Goal: Information Seeking & Learning: Find specific fact

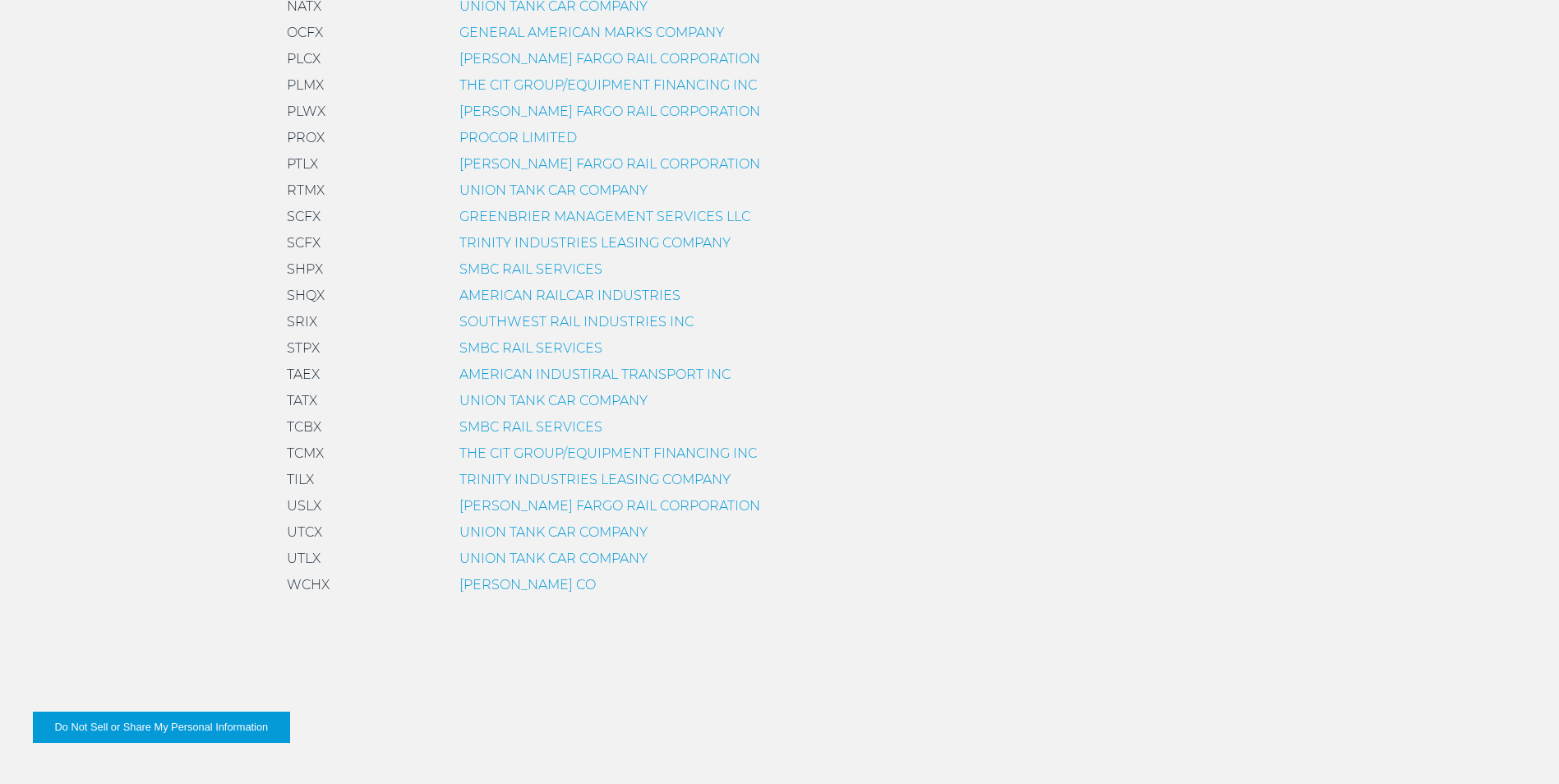
scroll to position [1232, 0]
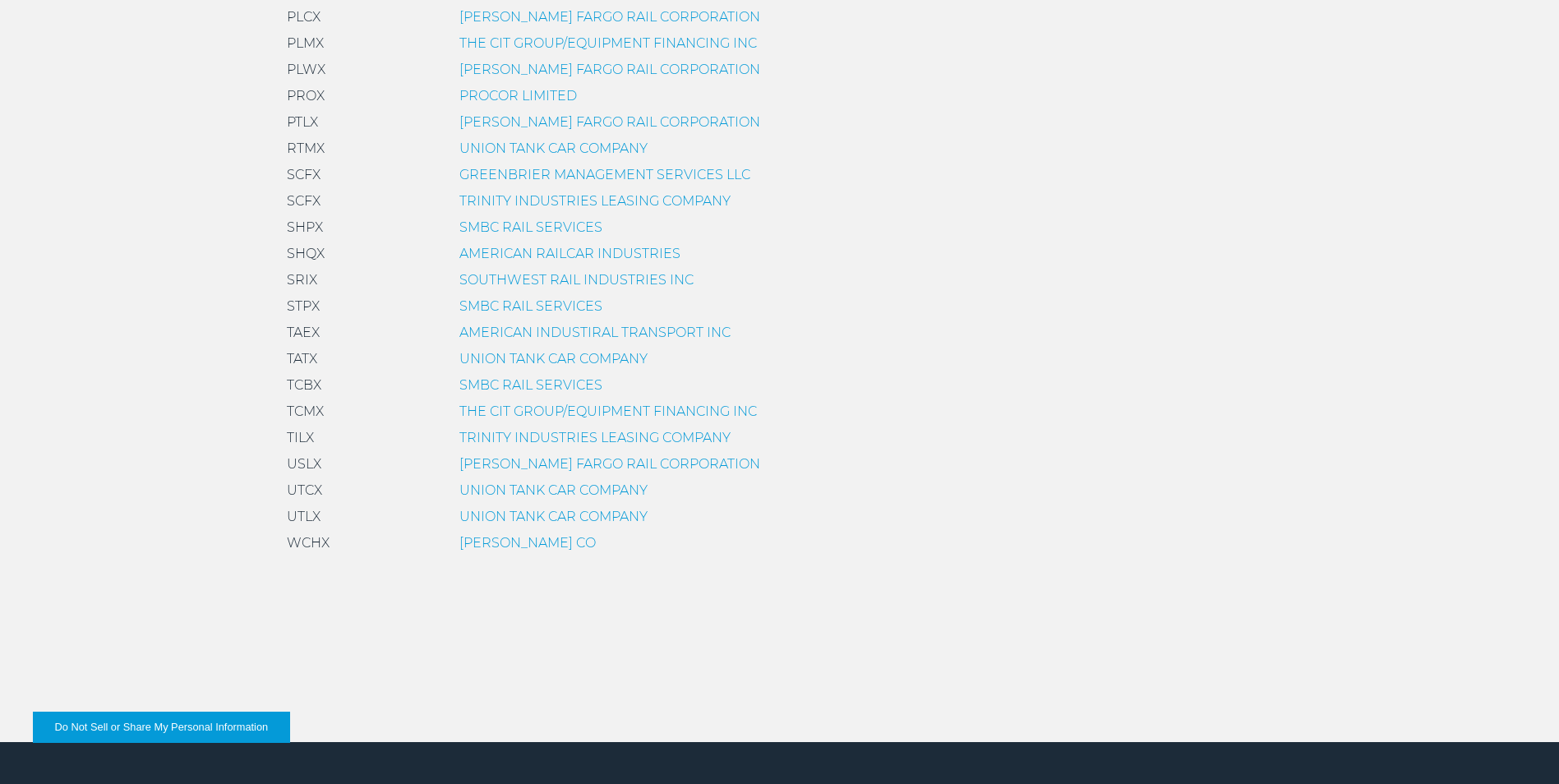
click at [541, 252] on link "AMERICAN RAILCAR INDUSTRIES" at bounding box center [569, 253] width 221 height 15
click at [483, 252] on link "AMERICAN RAILCAR INDUSTRIES" at bounding box center [569, 253] width 221 height 15
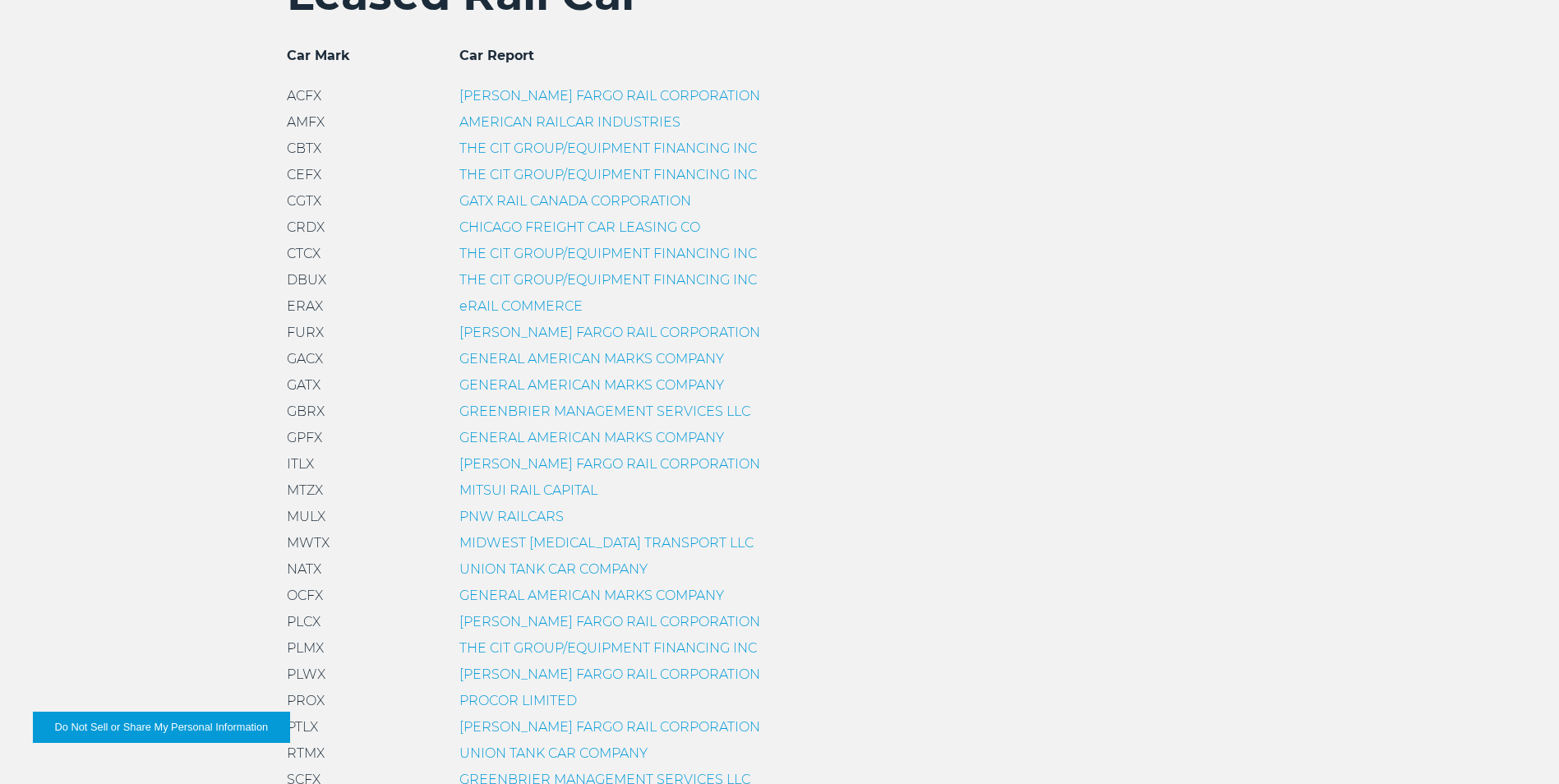
scroll to position [410, 0]
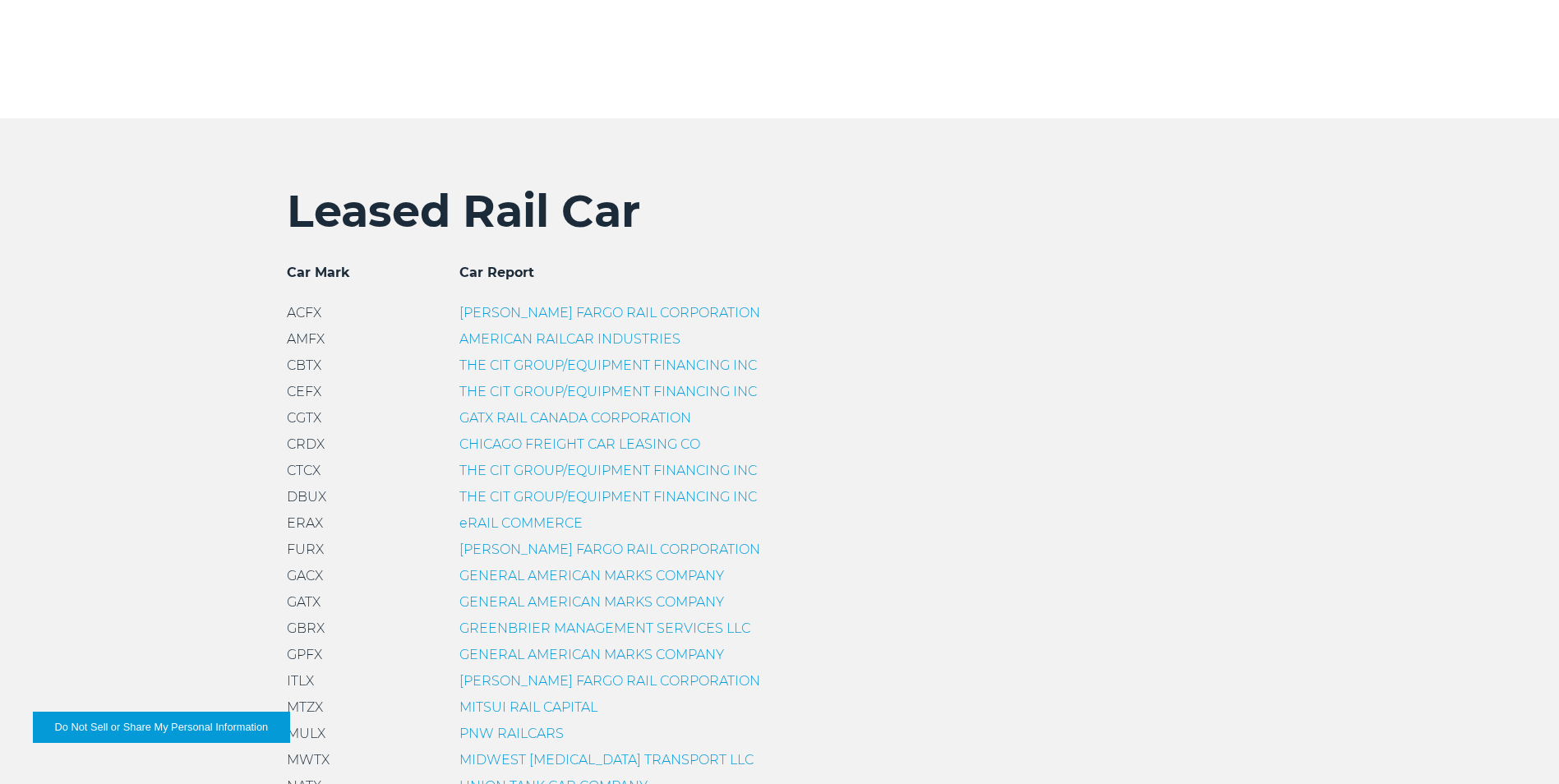
click at [613, 493] on link "THE CIT GROUP/EQUIPMENT FINANCING INC" at bounding box center [608, 496] width 297 height 15
click at [521, 359] on link "THE CIT GROUP/EQUIPMENT FINANCING INC" at bounding box center [608, 365] width 297 height 15
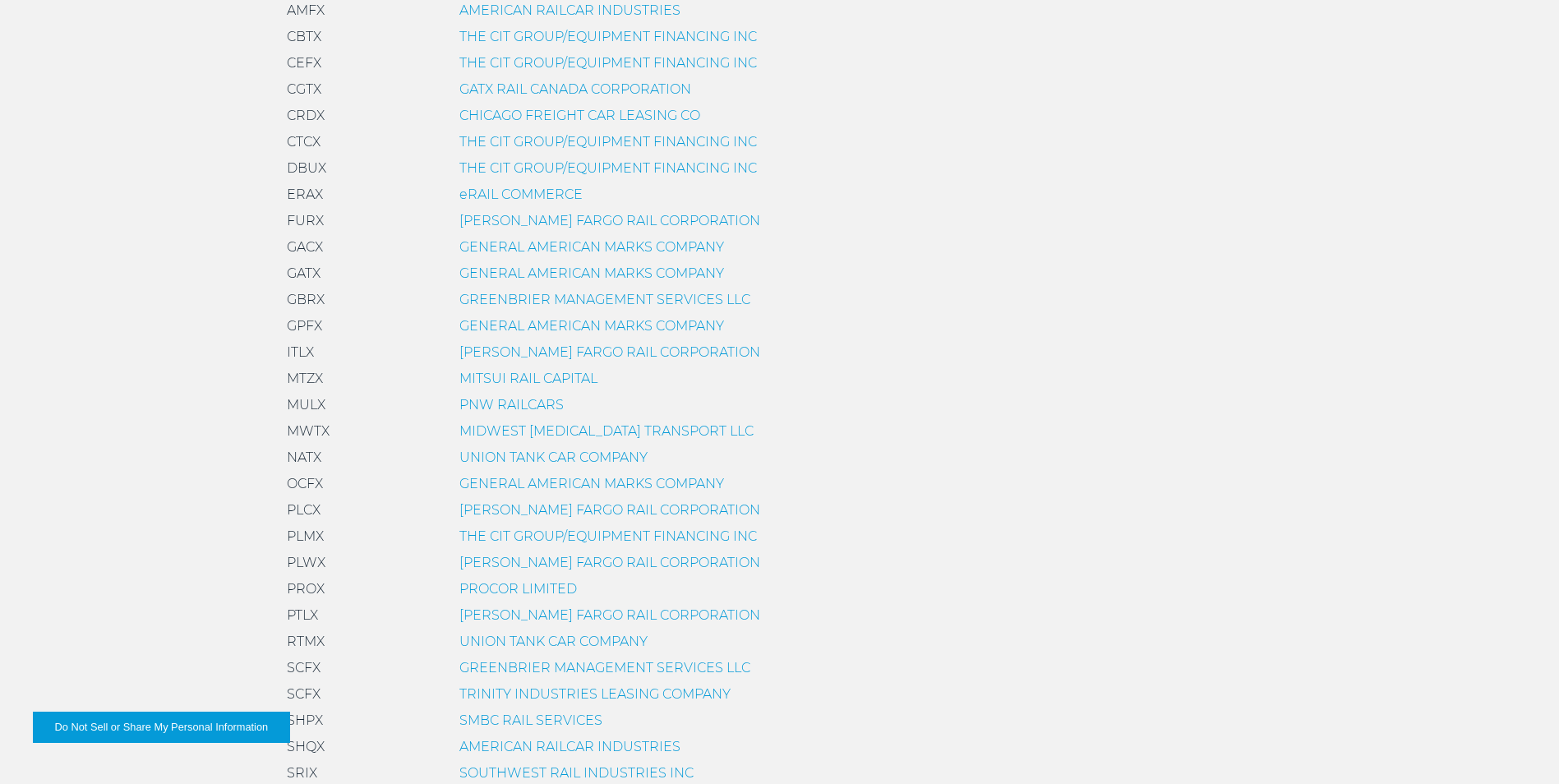
scroll to position [986, 0]
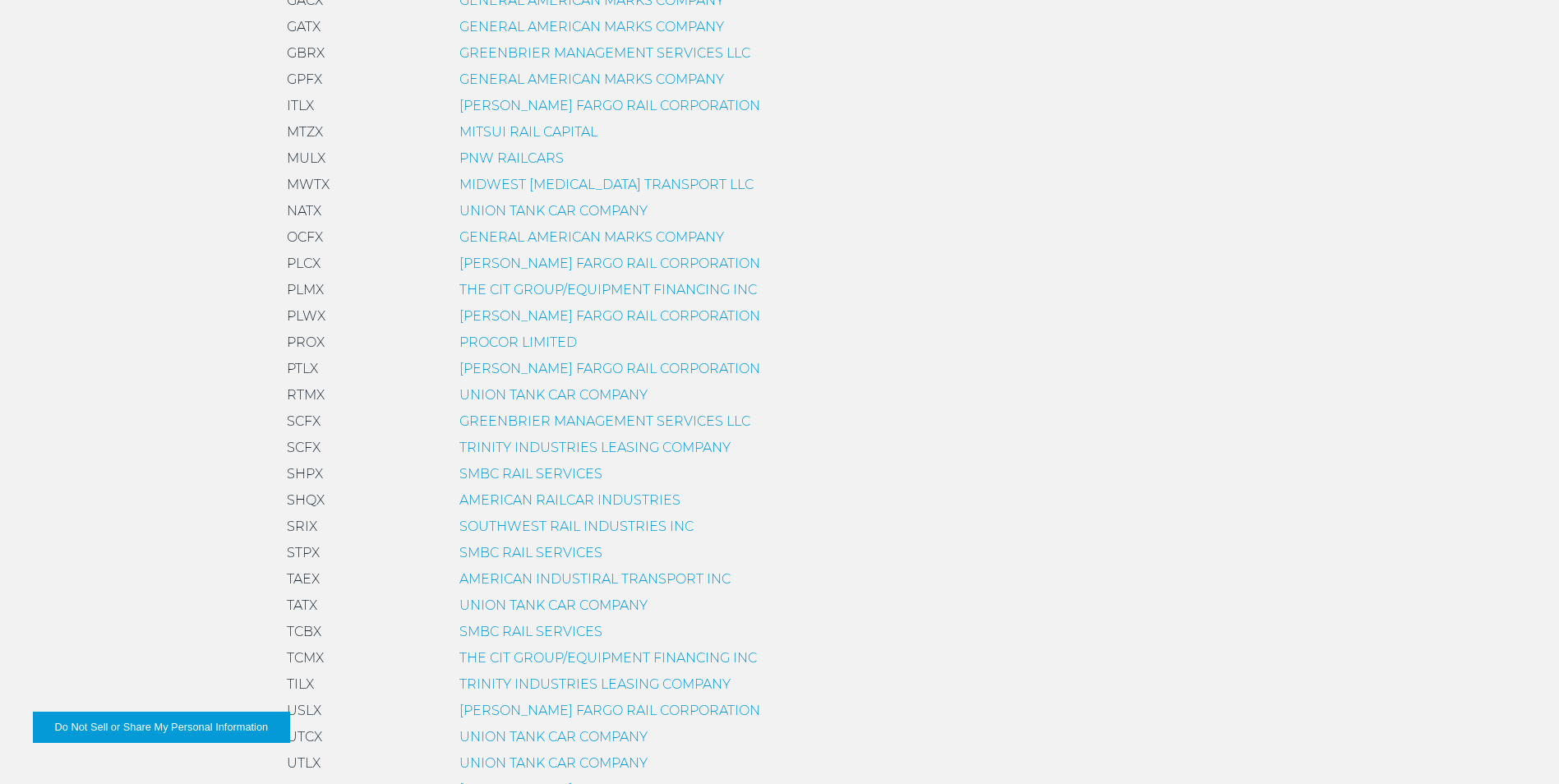
click at [481, 294] on link "THE CIT GROUP/EQUIPMENT FINANCING INC" at bounding box center [608, 289] width 297 height 15
click at [532, 337] on link "PROCOR LIMITED" at bounding box center [518, 342] width 118 height 15
